Goal: Task Accomplishment & Management: Complete application form

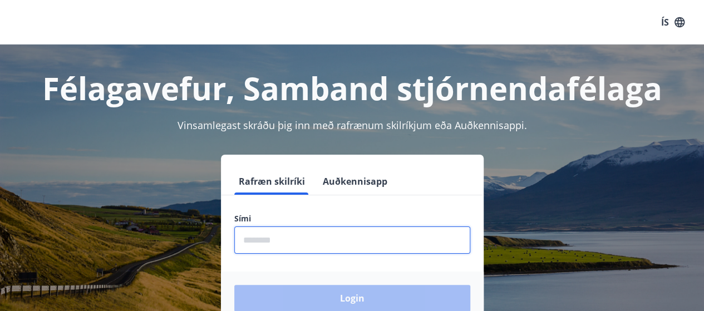
click at [258, 245] on input "phone" at bounding box center [352, 240] width 236 height 27
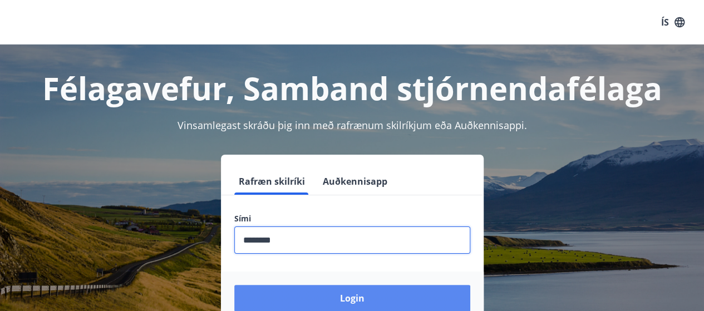
type input "********"
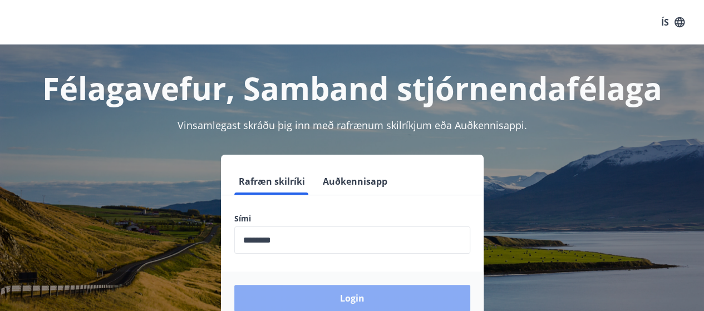
click at [362, 301] on button "Login" at bounding box center [352, 298] width 236 height 27
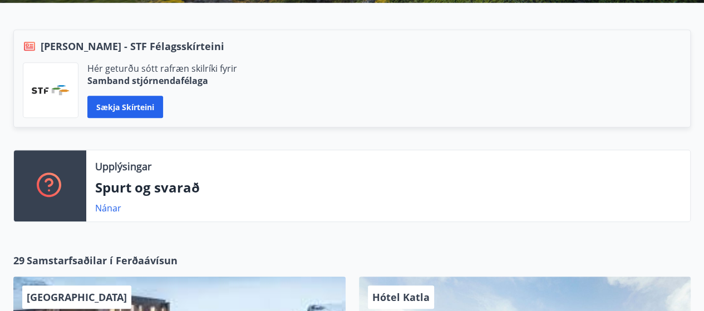
scroll to position [262, 0]
click at [121, 109] on button "Sækja skírteini" at bounding box center [125, 107] width 76 height 22
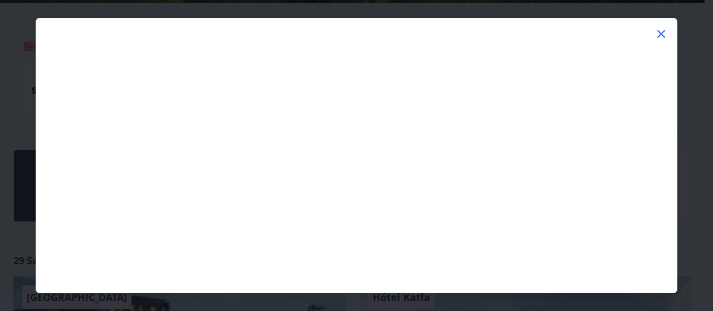
click at [659, 31] on icon at bounding box center [661, 34] width 8 height 8
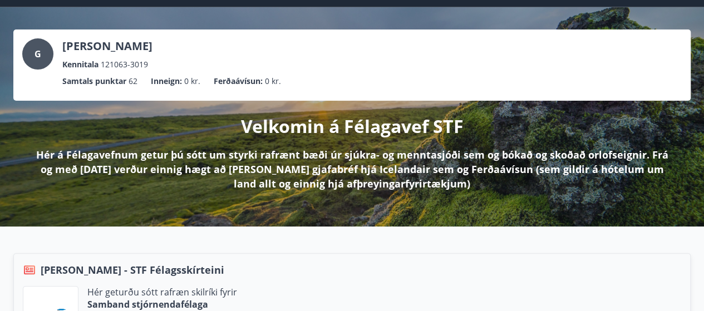
scroll to position [0, 0]
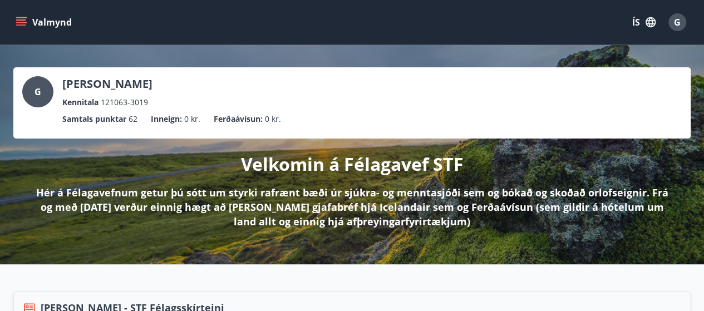
click at [17, 21] on icon "menu" at bounding box center [21, 22] width 11 height 11
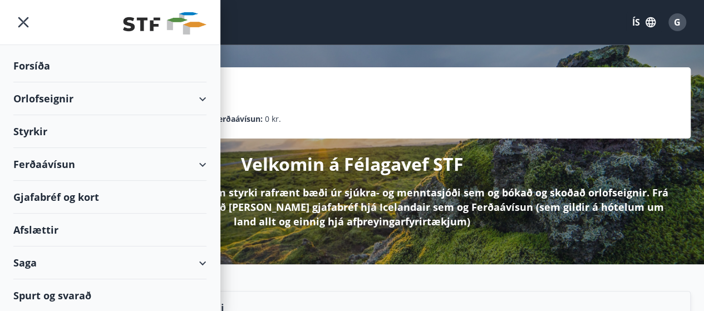
click at [27, 129] on div "Styrkir" at bounding box center [109, 131] width 193 height 33
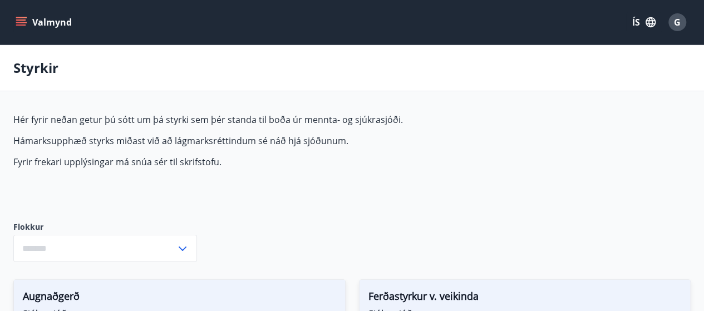
type input "***"
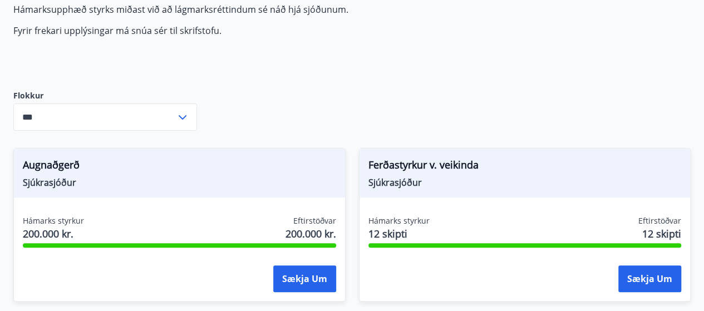
scroll to position [131, 0]
click at [181, 115] on icon at bounding box center [182, 117] width 13 height 13
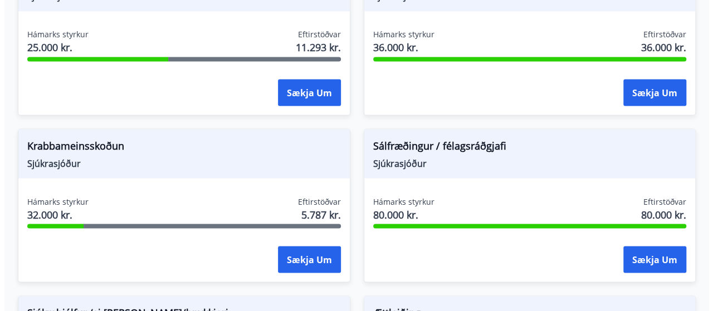
scroll to position [1000, 0]
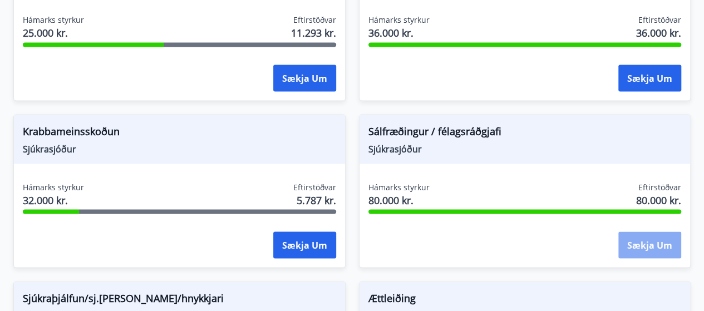
click at [653, 234] on button "Sækja um" at bounding box center [649, 245] width 63 height 27
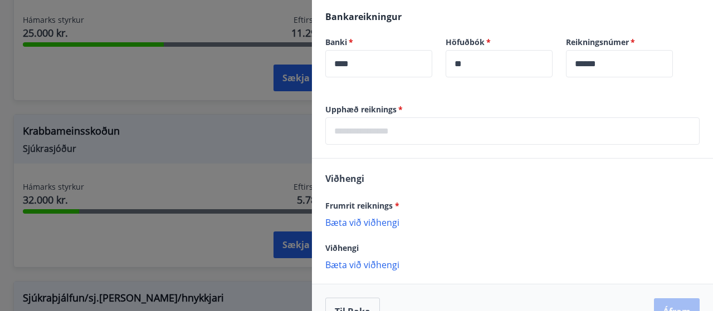
scroll to position [324, 0]
click at [363, 221] on p "Bæta við viðhengi" at bounding box center [512, 220] width 374 height 11
click at [357, 219] on p "Bæta við viðhengi" at bounding box center [512, 220] width 374 height 11
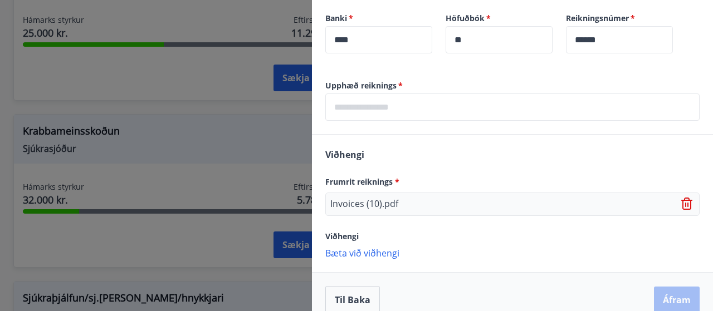
scroll to position [362, 0]
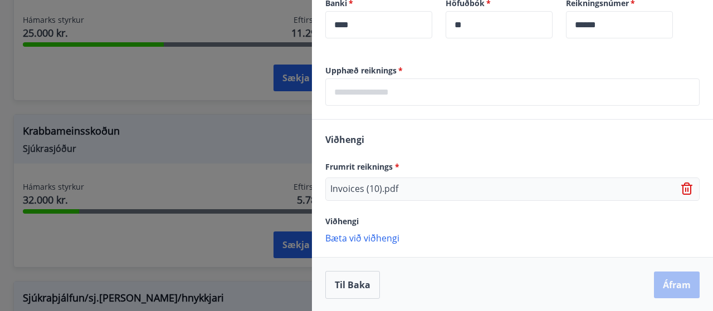
click at [356, 236] on p "Bæta við viðhengi" at bounding box center [512, 237] width 374 height 11
click at [365, 238] on p "Bæta við viðhengi" at bounding box center [512, 237] width 374 height 11
click at [366, 239] on p "Bæta við viðhengi" at bounding box center [512, 237] width 374 height 11
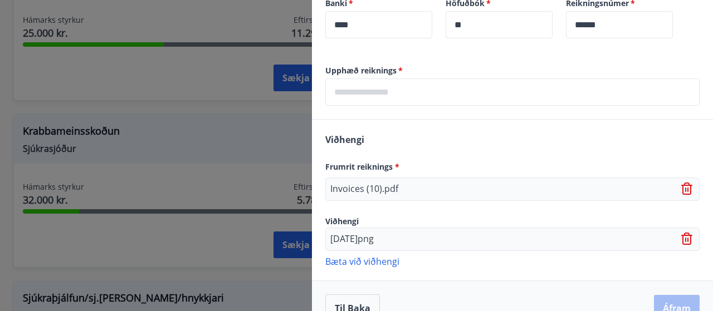
click at [367, 257] on p "Bæta við viðhengi" at bounding box center [512, 261] width 374 height 11
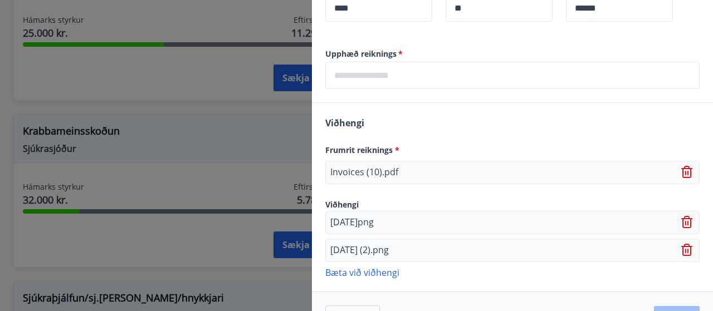
scroll to position [412, 0]
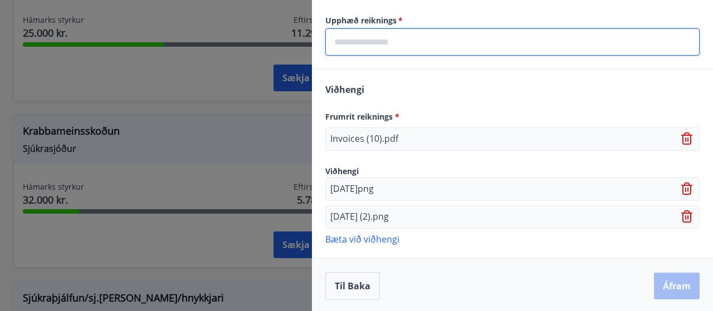
click at [382, 38] on input "text" at bounding box center [512, 41] width 374 height 27
type input "*****"
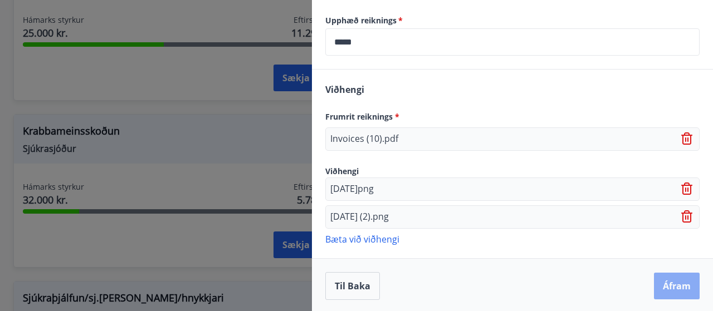
click at [662, 283] on button "Áfram" at bounding box center [677, 286] width 46 height 27
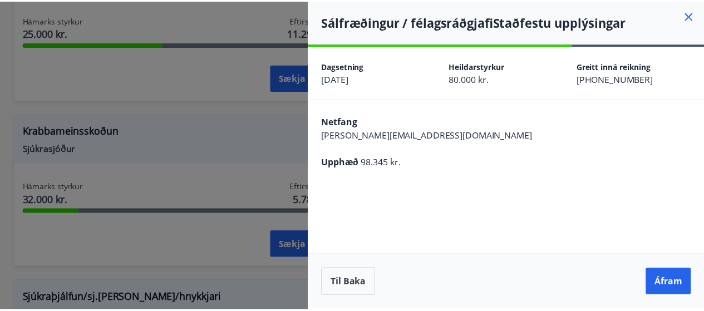
scroll to position [0, 0]
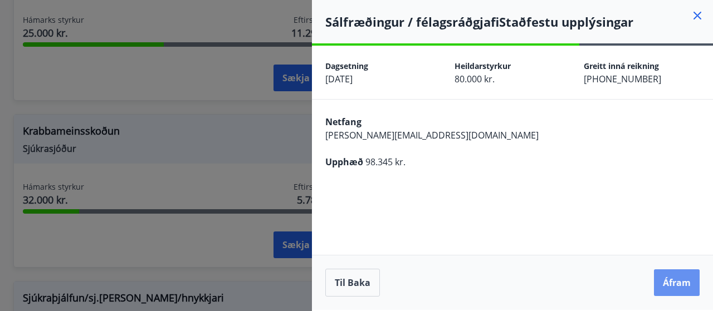
click at [662, 283] on button "Áfram" at bounding box center [677, 282] width 46 height 27
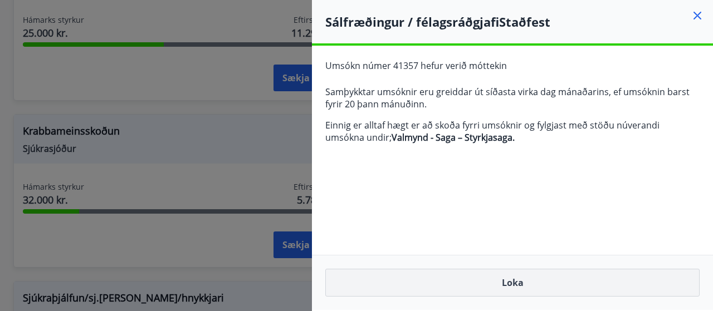
click at [505, 280] on button "Loka" at bounding box center [512, 283] width 374 height 28
